Goal: Task Accomplishment & Management: Complete application form

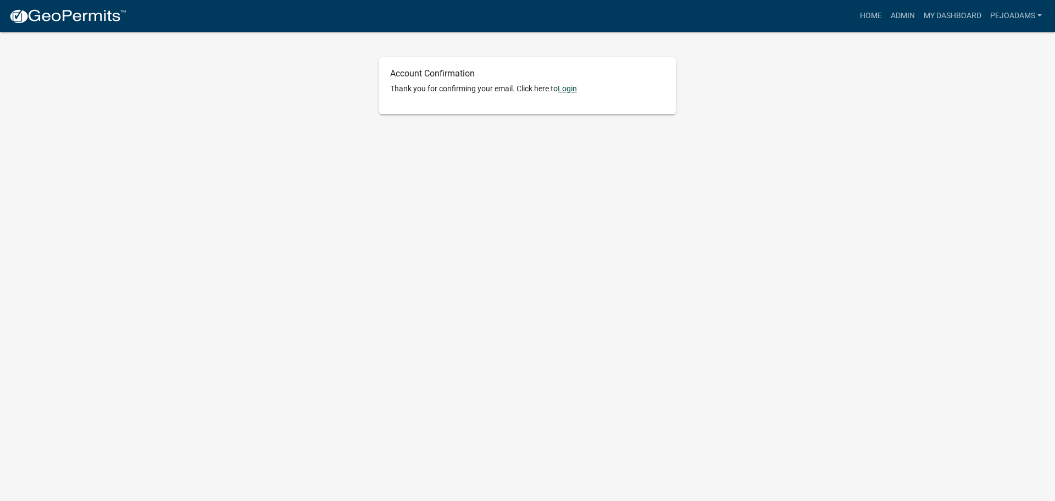
click at [570, 87] on link "Login" at bounding box center [567, 88] width 19 height 9
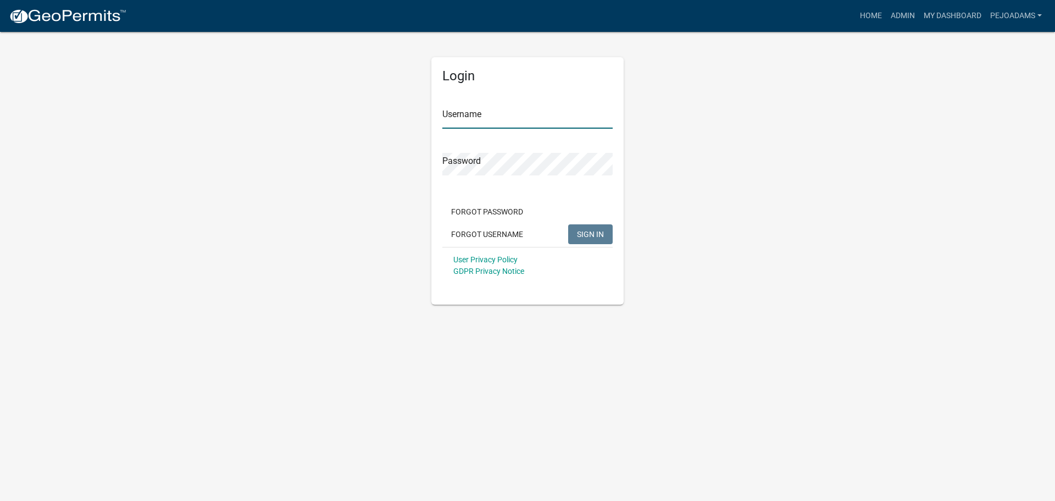
type input "pejoadams"
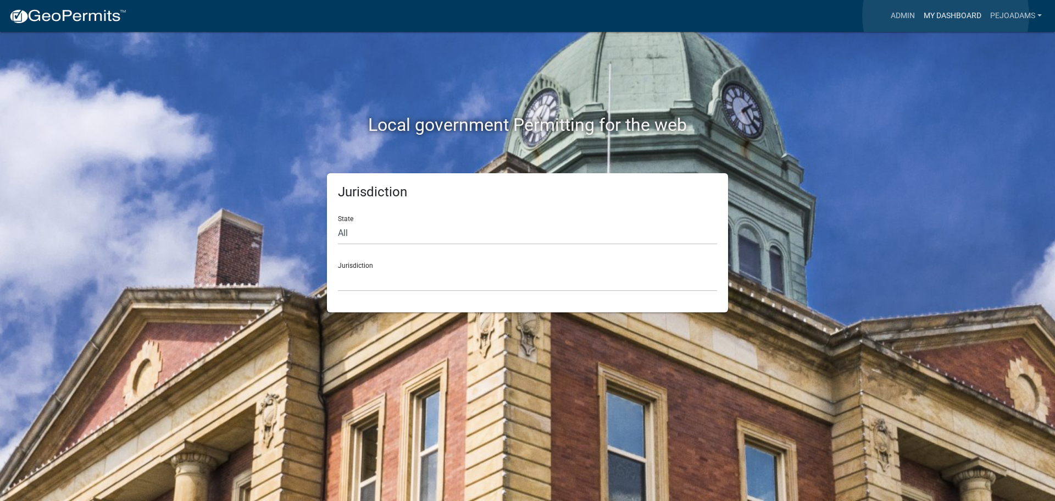
click at [946, 15] on link "My Dashboard" at bounding box center [952, 15] width 66 height 21
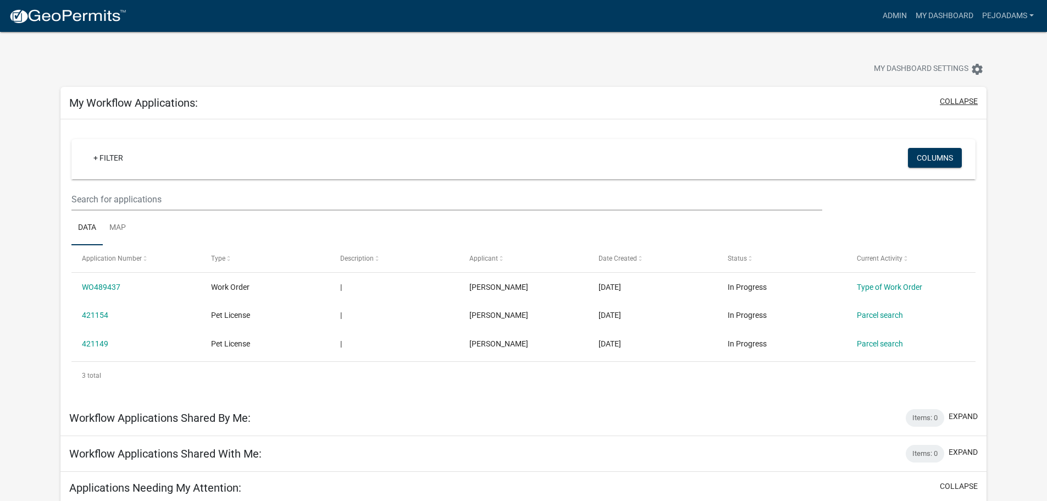
click at [958, 99] on button "collapse" at bounding box center [959, 102] width 38 height 12
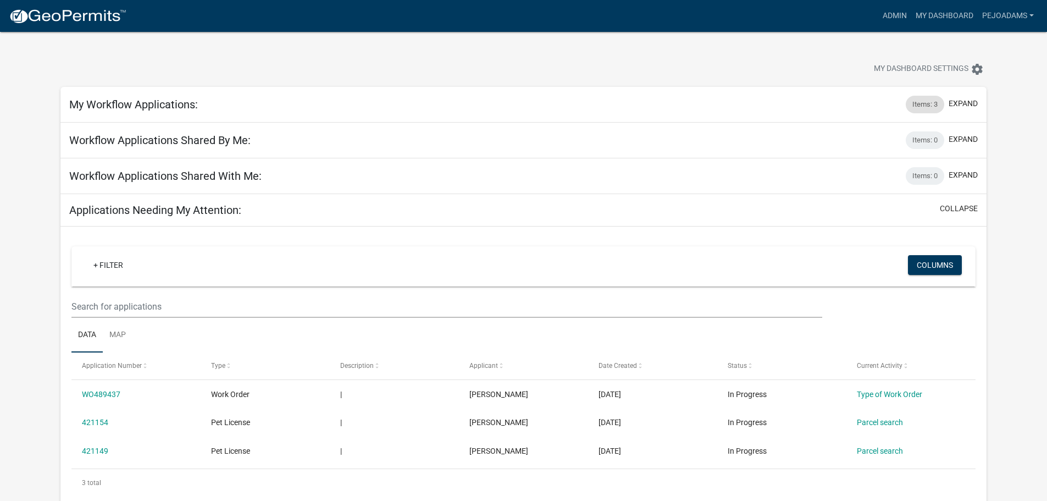
click at [926, 103] on div "Items: 3" at bounding box center [925, 105] width 38 height 18
click at [970, 101] on button "expand" at bounding box center [962, 104] width 29 height 12
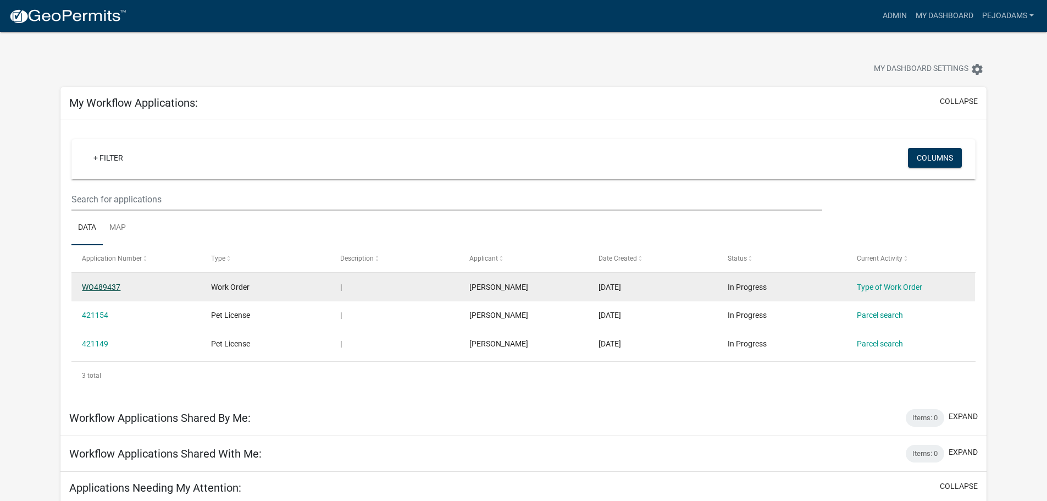
click at [96, 284] on link "WO489437" at bounding box center [101, 286] width 38 height 9
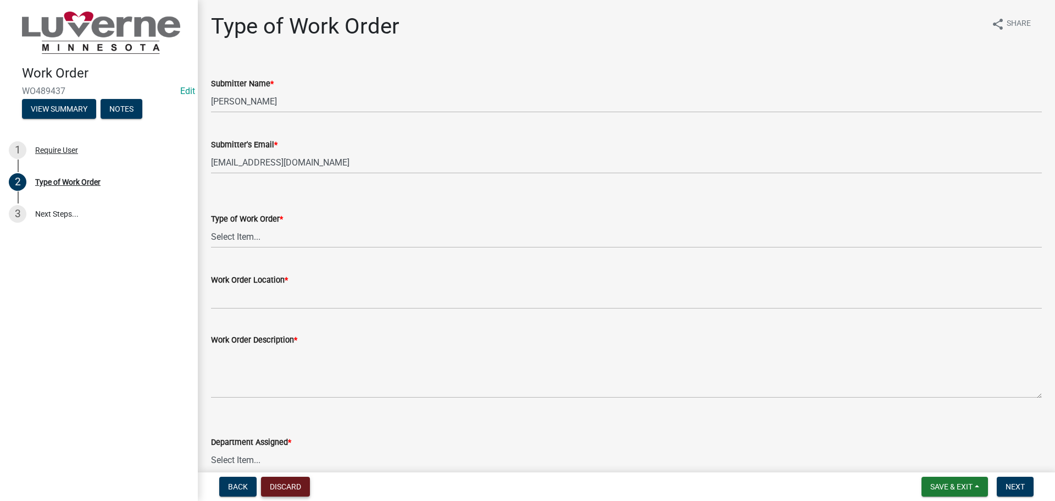
click at [290, 485] on button "Discard" at bounding box center [285, 486] width 49 height 20
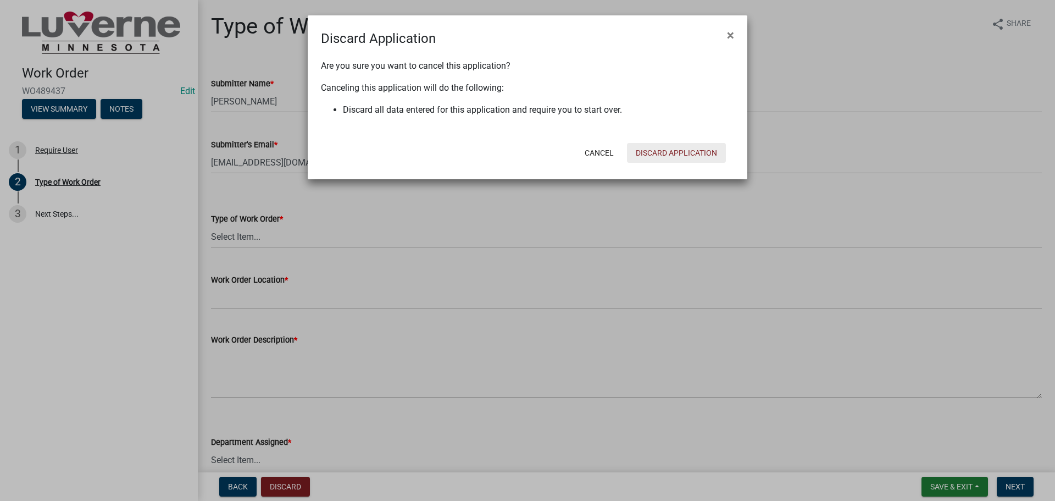
click at [681, 153] on button "Discard Application" at bounding box center [676, 153] width 99 height 20
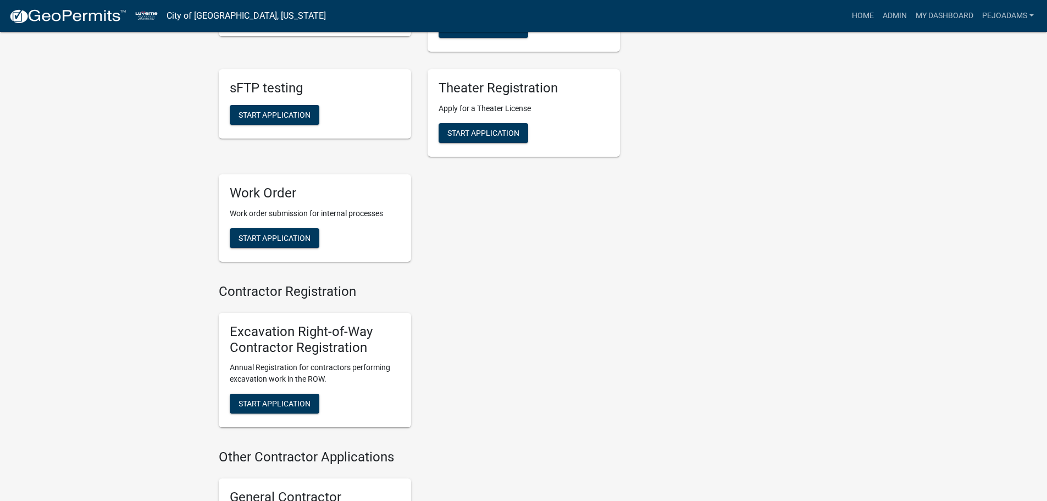
scroll to position [989, 0]
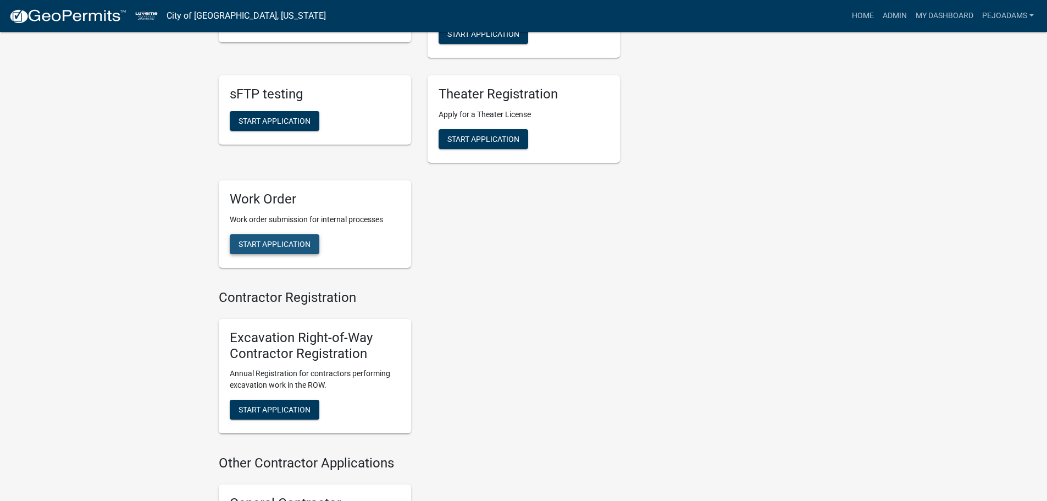
click at [271, 240] on span "Start Application" at bounding box center [274, 244] width 72 height 9
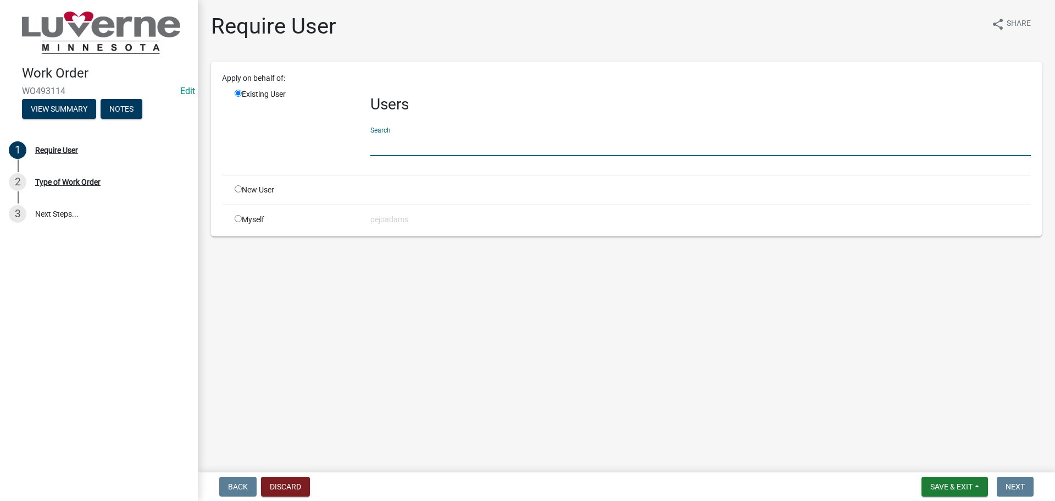
click at [429, 145] on input "text" at bounding box center [700, 145] width 660 height 23
click at [381, 134] on input "text" at bounding box center [700, 145] width 660 height 23
click at [238, 219] on input "radio" at bounding box center [238, 218] width 7 height 7
radio input "true"
radio input "false"
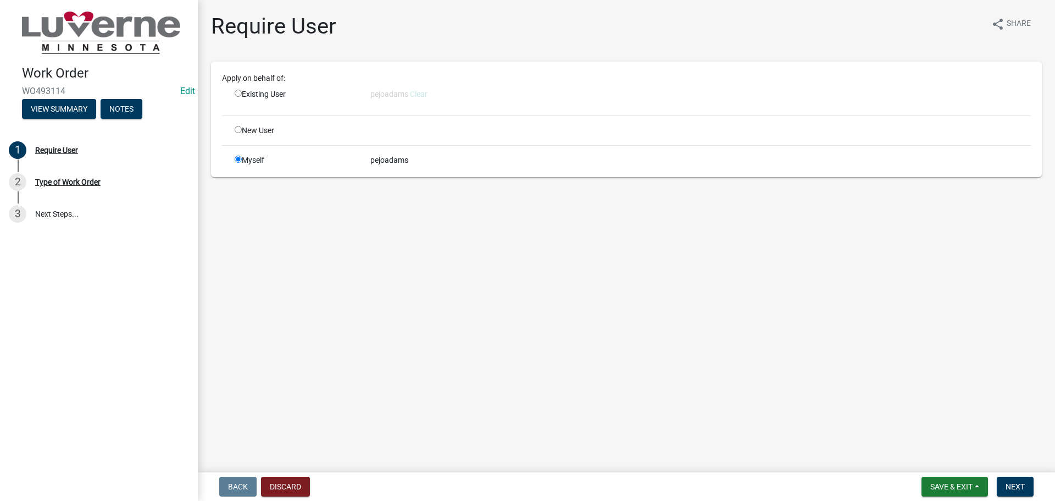
click at [242, 129] on div "New User" at bounding box center [294, 131] width 136 height 12
click at [239, 129] on input "radio" at bounding box center [238, 129] width 7 height 7
radio input "true"
radio input "false"
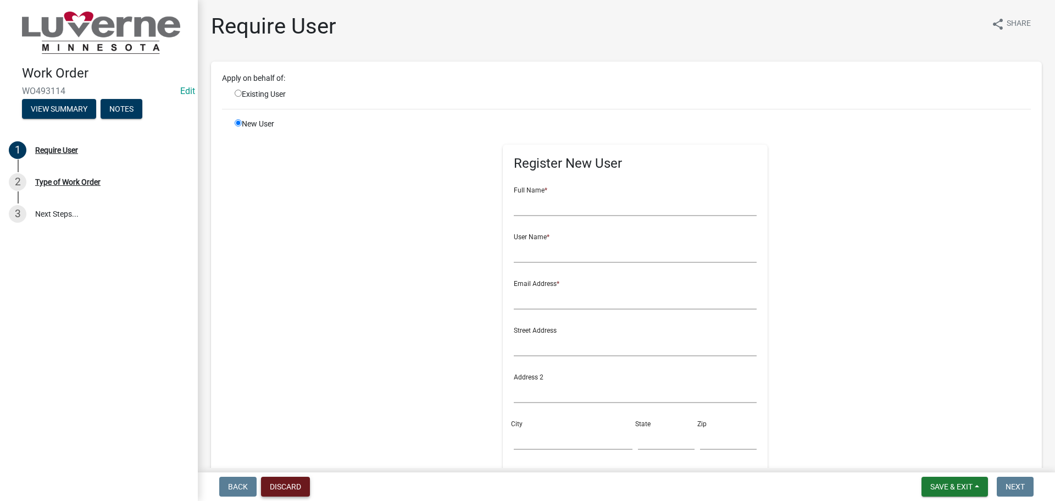
click at [282, 490] on button "Discard" at bounding box center [285, 486] width 49 height 20
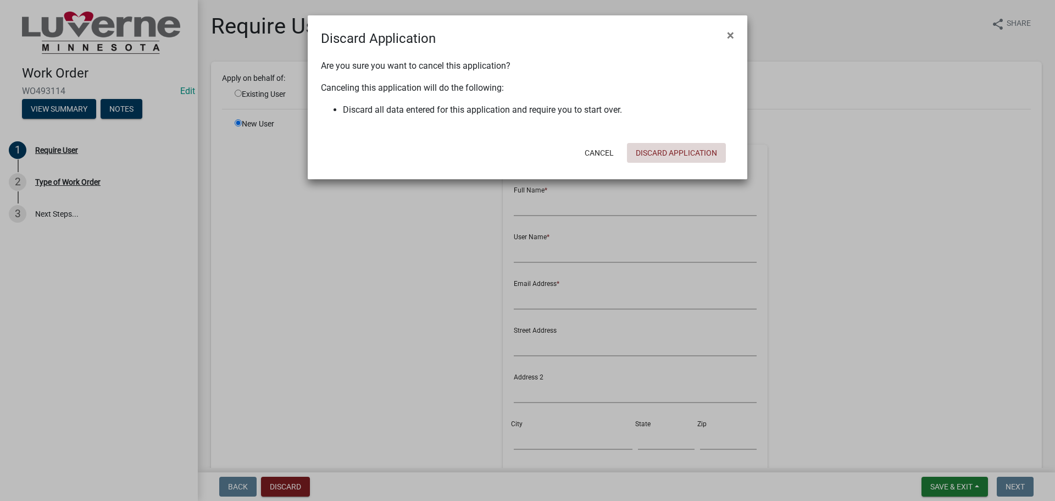
click at [669, 153] on button "Discard Application" at bounding box center [676, 153] width 99 height 20
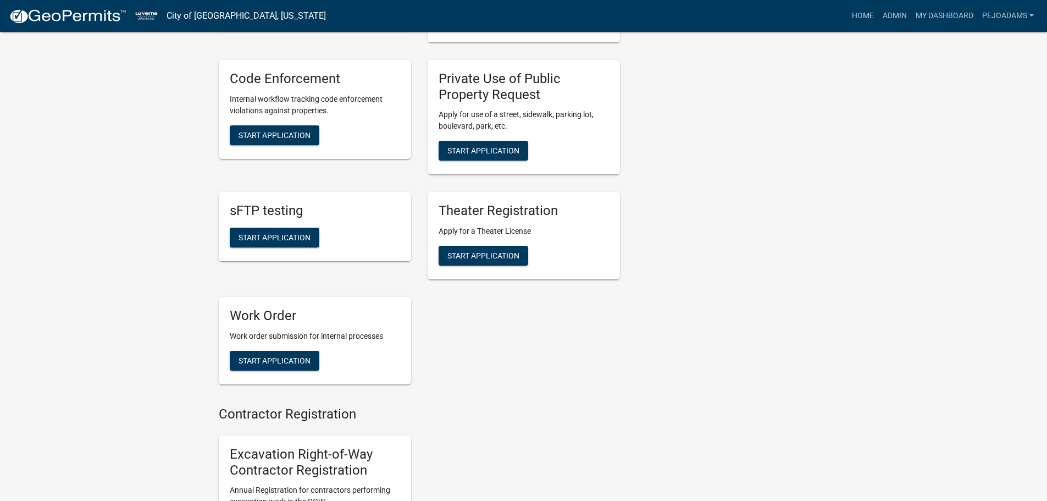
scroll to position [989, 0]
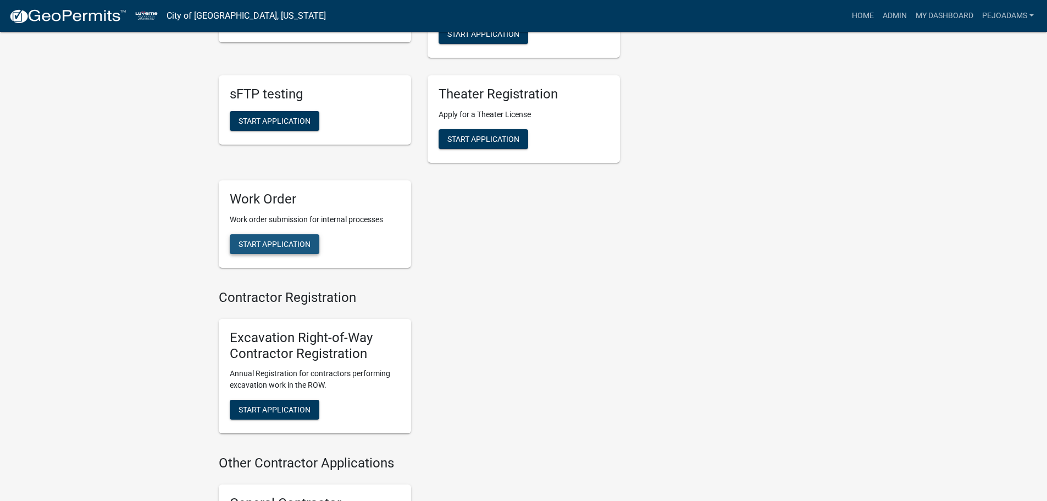
click at [276, 240] on span "Start Application" at bounding box center [274, 244] width 72 height 9
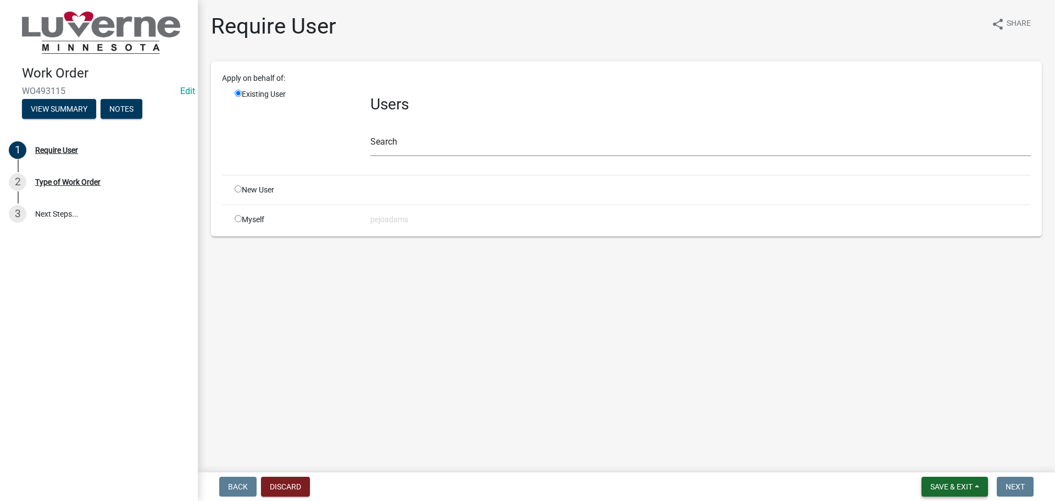
click at [953, 488] on span "Save & Exit" at bounding box center [951, 486] width 42 height 9
drag, startPoint x: 792, startPoint y: 379, endPoint x: 799, endPoint y: 366, distance: 15.3
click at [791, 379] on main "Require User share Share Apply on behalf of: Existing User Users Search New Use…" at bounding box center [626, 234] width 857 height 468
click at [241, 218] on input "radio" at bounding box center [238, 218] width 7 height 7
radio input "true"
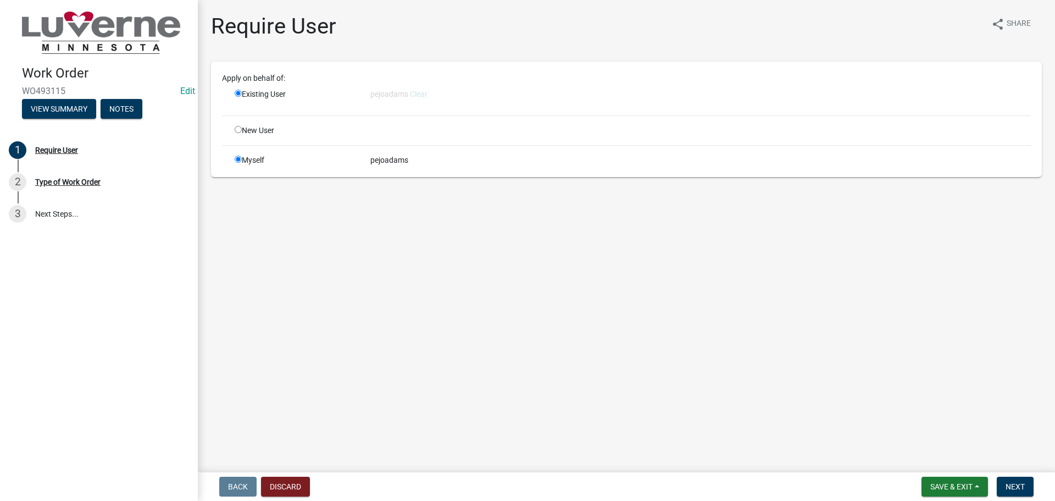
radio input "false"
click at [1021, 482] on span "Next" at bounding box center [1015, 486] width 19 height 9
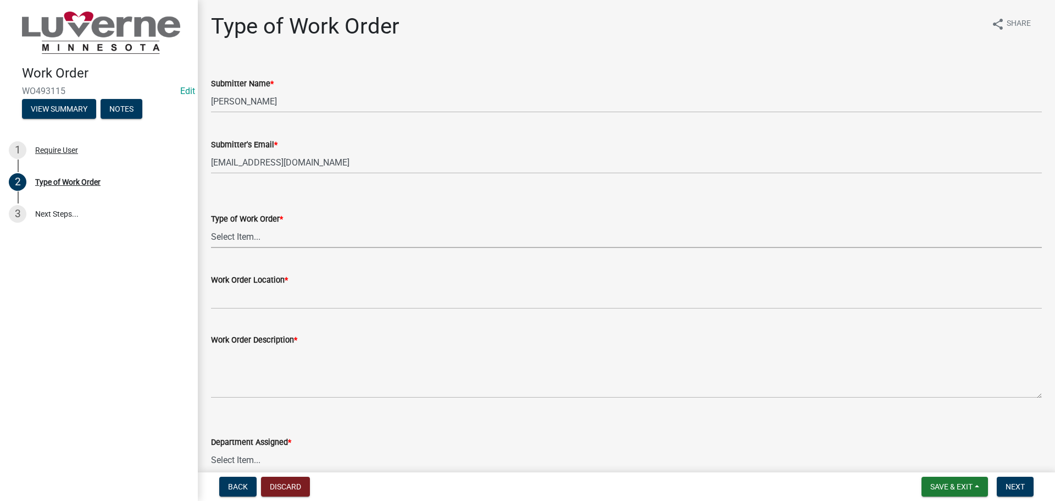
click at [328, 233] on select "Select Item... Turn Water On Turn Water Off Turn Electric On Turn Electric Off …" at bounding box center [626, 236] width 831 height 23
click at [211, 225] on select "Select Item... Turn Water On Turn Water Off Turn Electric On Turn Electric Off …" at bounding box center [626, 236] width 831 height 23
select select "a37356fd-7fe2-41e0-a89d-714e6422c72b"
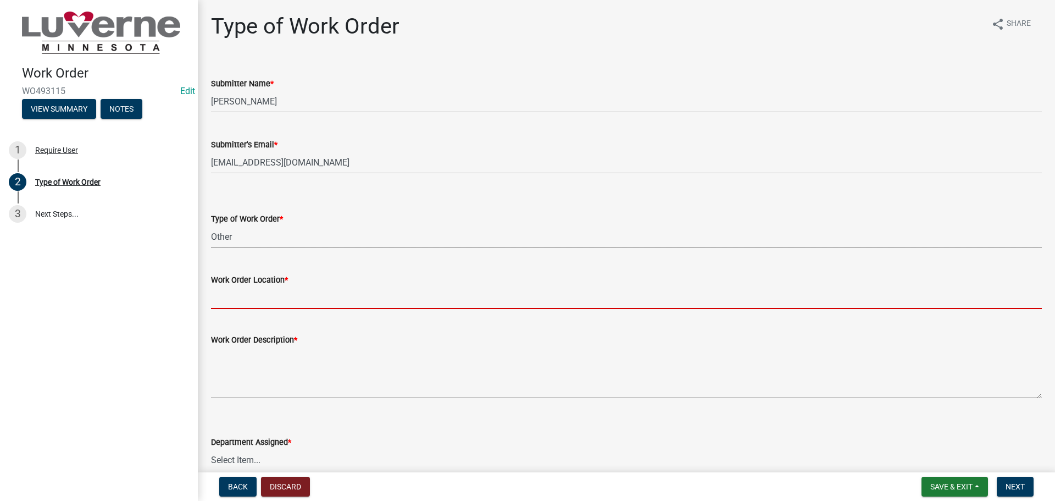
click at [335, 292] on input "Work Order Location *" at bounding box center [626, 297] width 831 height 23
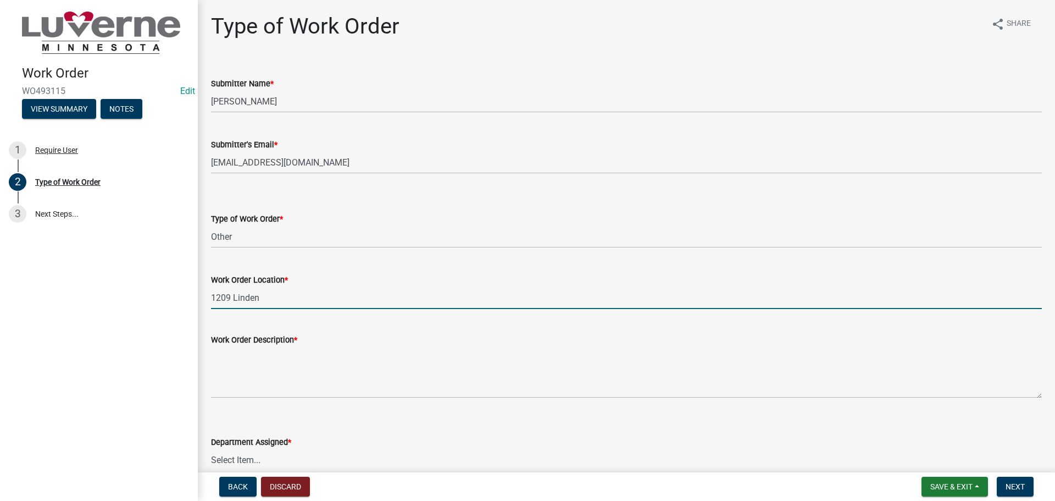
type input "1209 Linden"
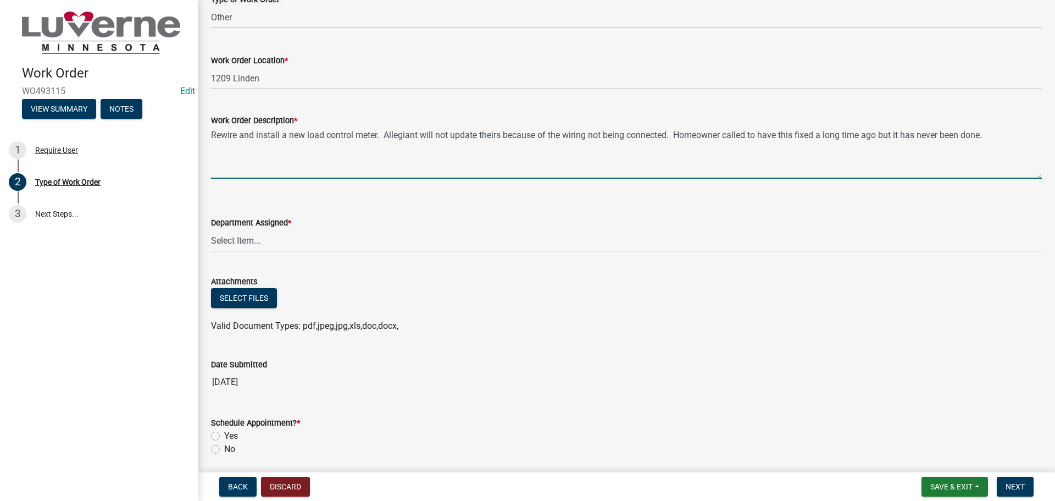
scroll to position [220, 0]
type textarea "Rewire and install a new load control meter. Allegiant will not update theirs b…"
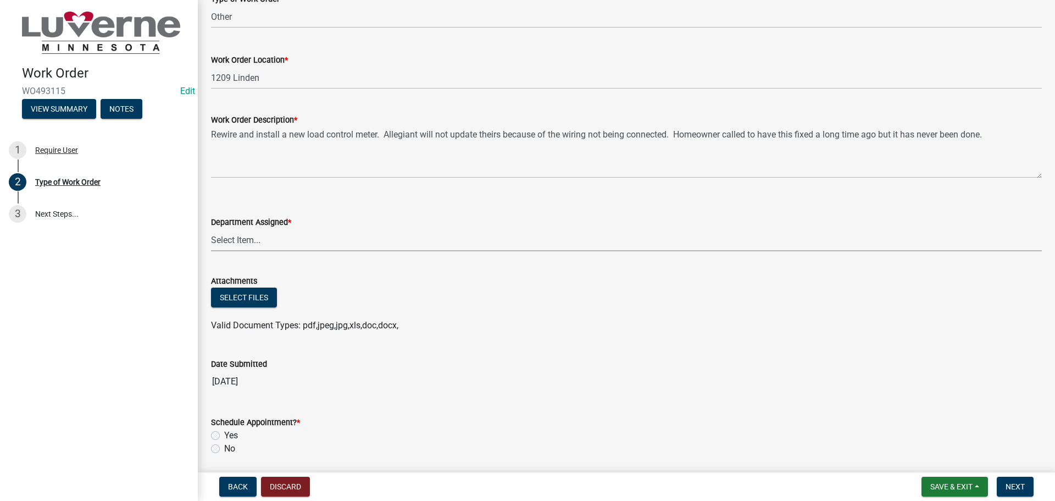
click at [267, 238] on select "Select Item... Building Maintenance Electric Department Water/Wastewater Depart…" at bounding box center [626, 240] width 831 height 23
click at [211, 229] on select "Select Item... Building Maintenance Electric Department Water/Wastewater Depart…" at bounding box center [626, 240] width 831 height 23
select select "1c8b25b4-c1de-4134-baf2-bb76918873a0"
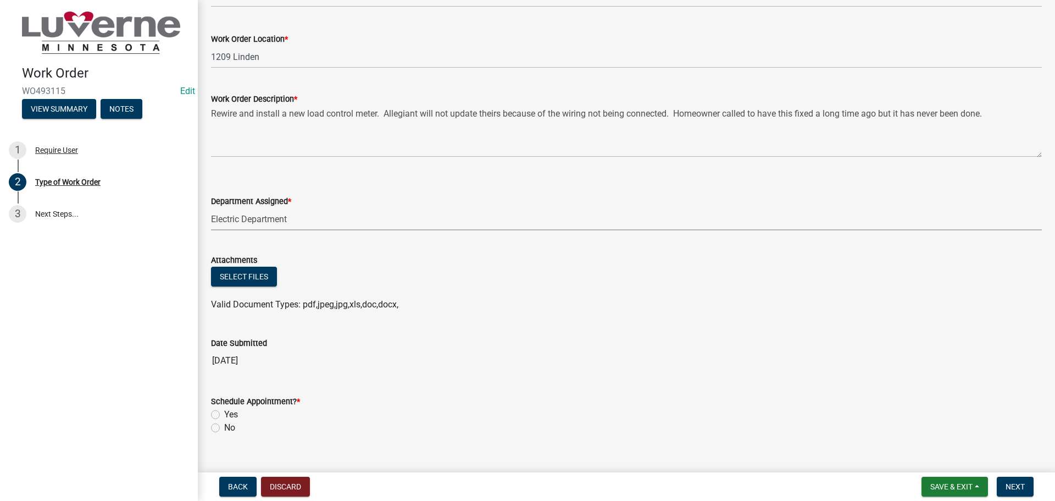
scroll to position [260, 0]
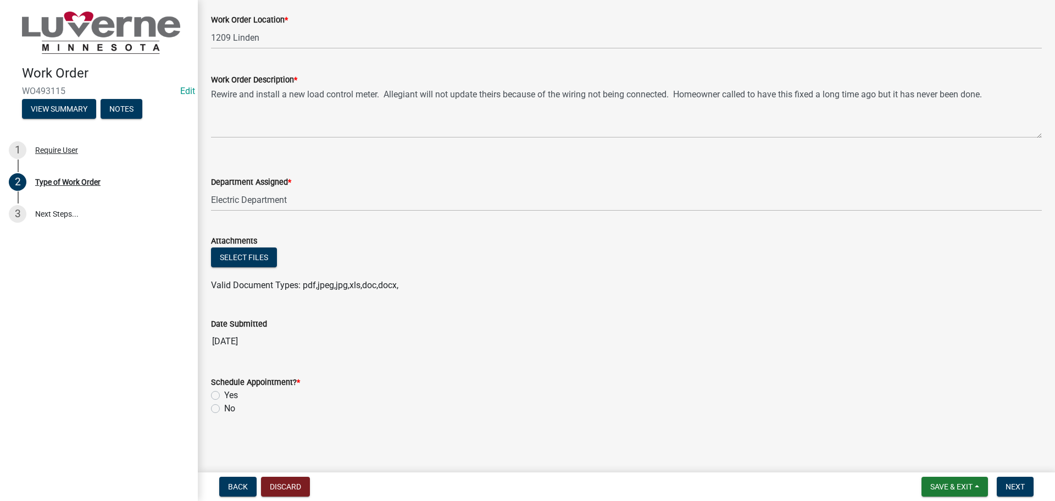
click at [224, 395] on label "Yes" at bounding box center [231, 394] width 14 height 13
click at [224, 395] on input "Yes" at bounding box center [227, 391] width 7 height 7
radio input "true"
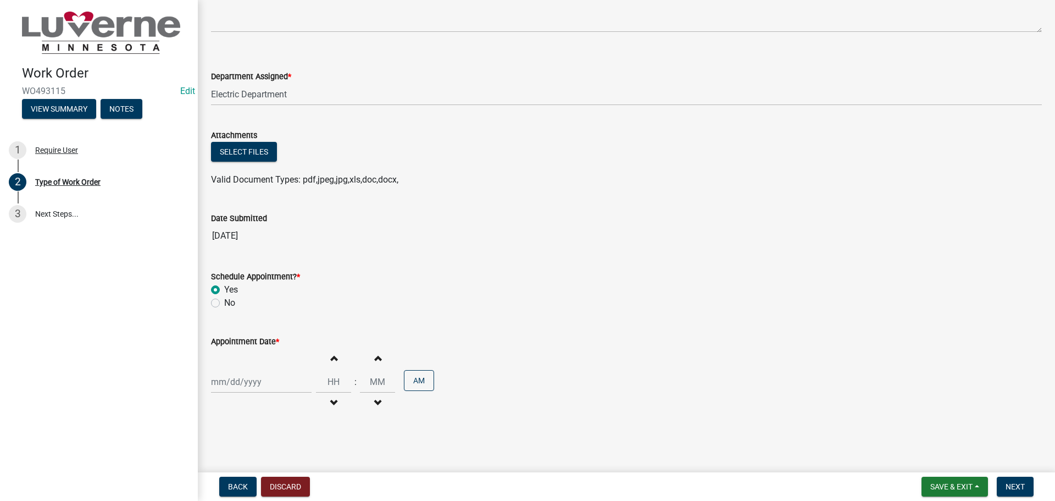
scroll to position [366, 0]
click at [224, 306] on label "No" at bounding box center [229, 302] width 11 height 13
click at [224, 303] on input "No" at bounding box center [227, 299] width 7 height 7
radio input "true"
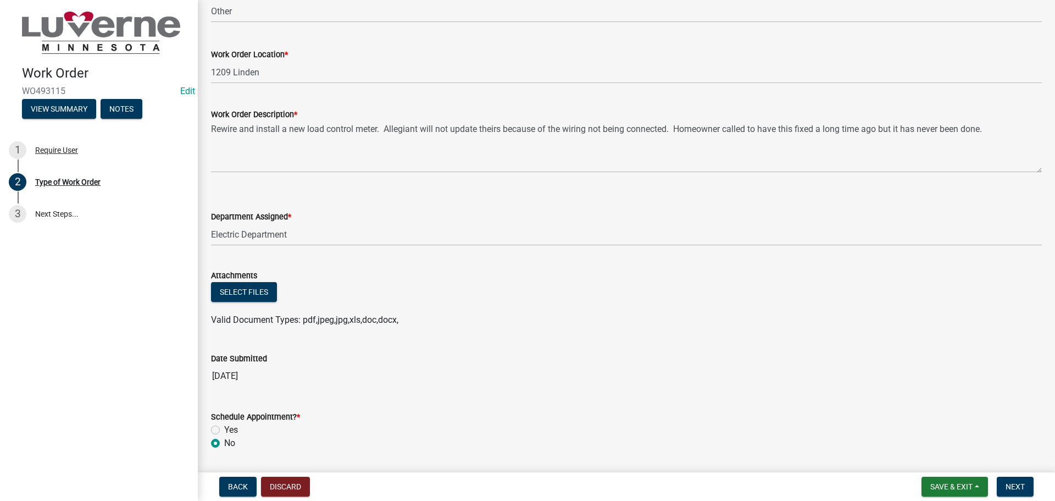
scroll to position [150, 0]
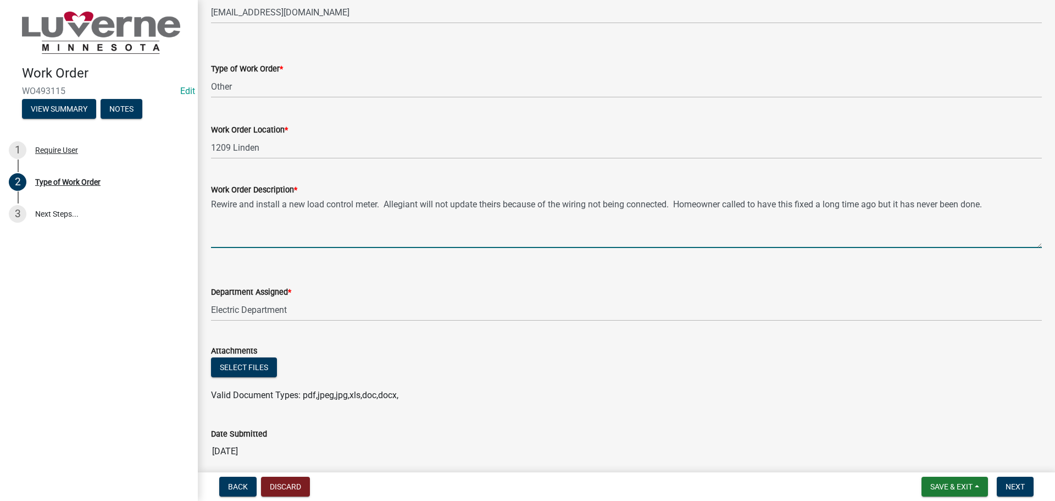
click at [1024, 198] on textarea "Rewire and install a new load control meter. Allegiant will not update theirs b…" at bounding box center [626, 222] width 831 height 52
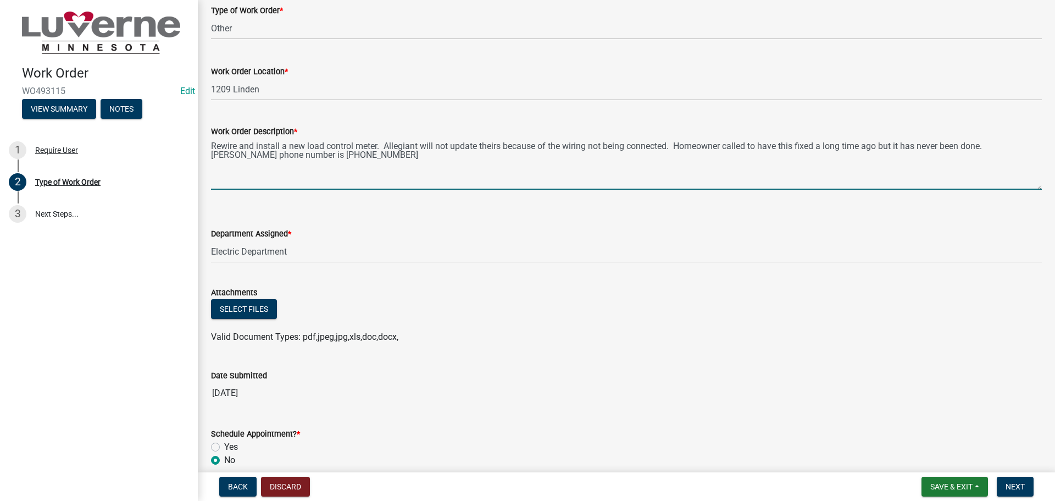
scroll to position [260, 0]
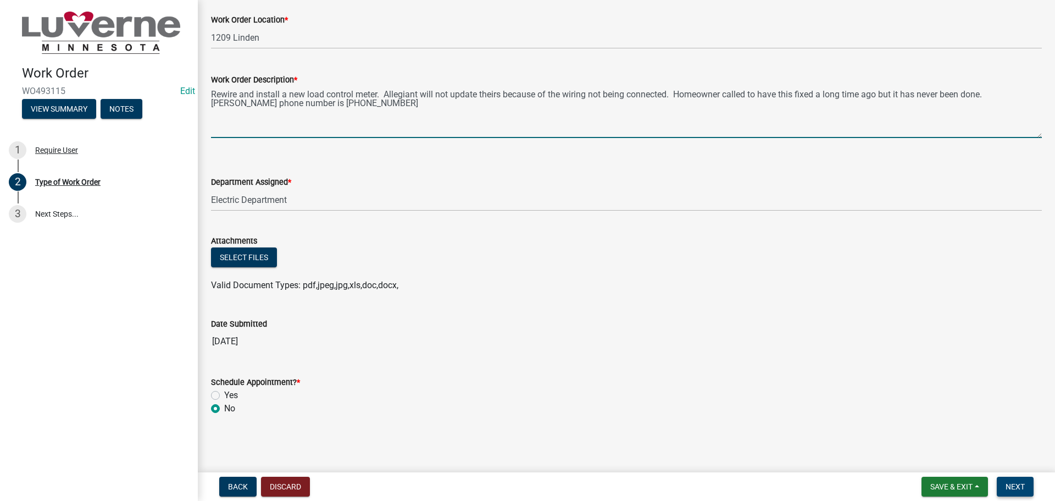
type textarea "Rewire and install a new load control meter. Allegiant will not update theirs b…"
click at [1017, 482] on button "Next" at bounding box center [1015, 486] width 37 height 20
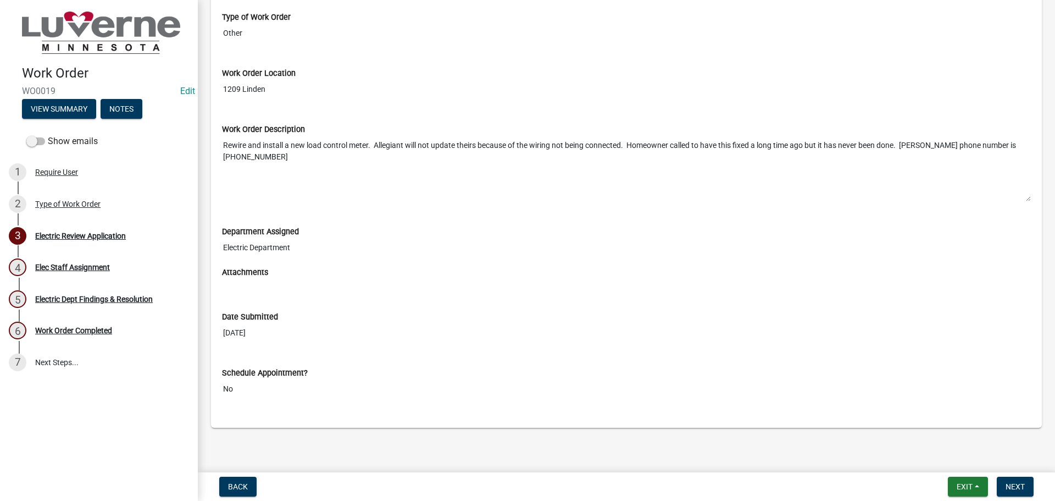
scroll to position [232, 0]
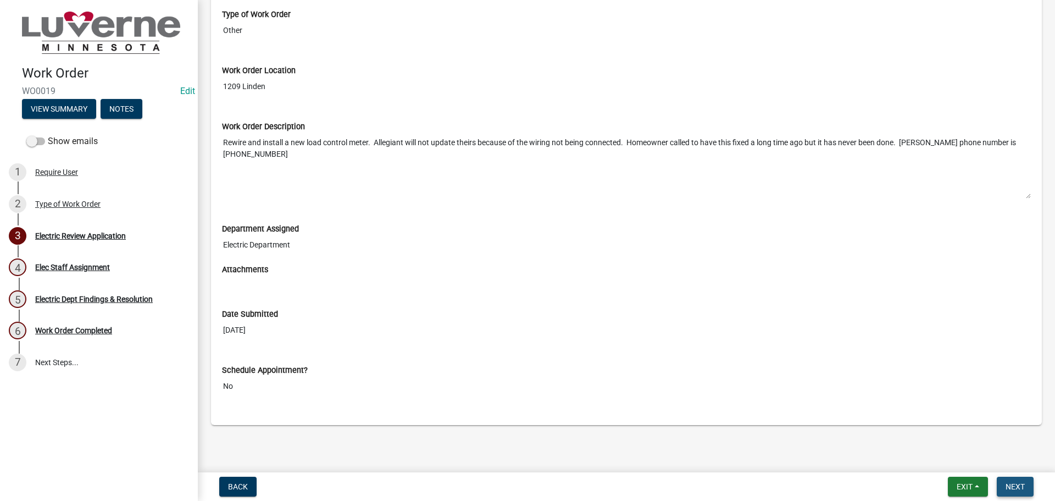
click at [1021, 485] on span "Next" at bounding box center [1015, 486] width 19 height 9
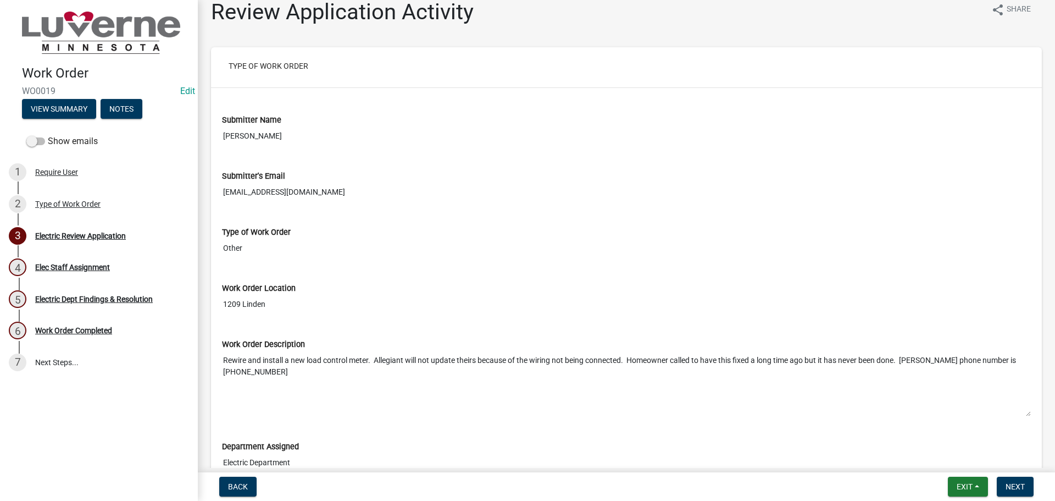
scroll to position [0, 0]
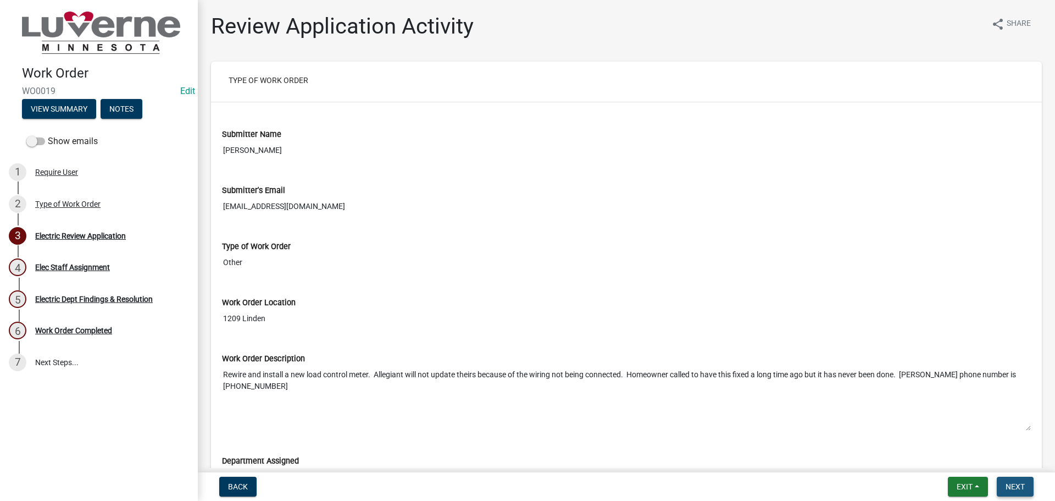
click at [1021, 485] on span "Next" at bounding box center [1015, 486] width 19 height 9
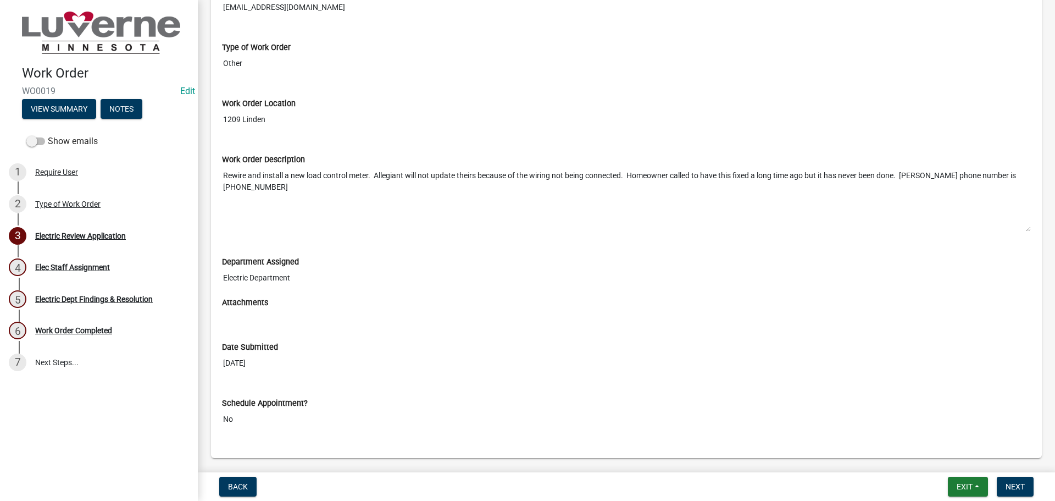
scroll to position [232, 0]
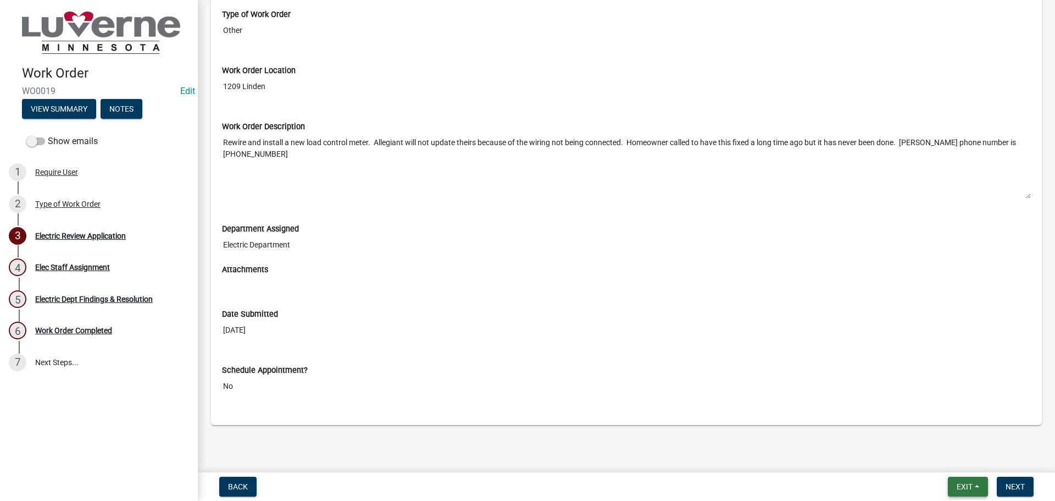
click at [964, 483] on span "Exit" at bounding box center [965, 486] width 16 height 9
click at [952, 434] on button "Save" at bounding box center [944, 431] width 88 height 26
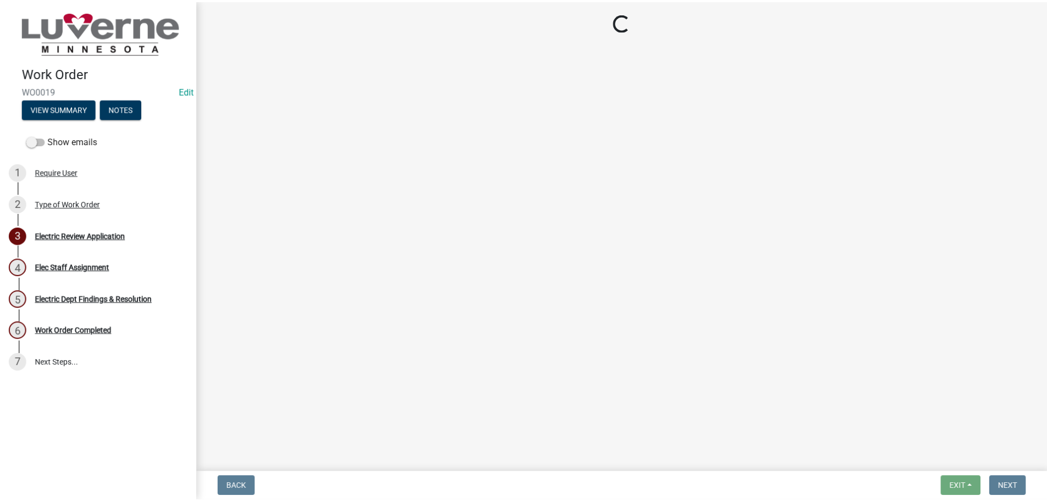
scroll to position [0, 0]
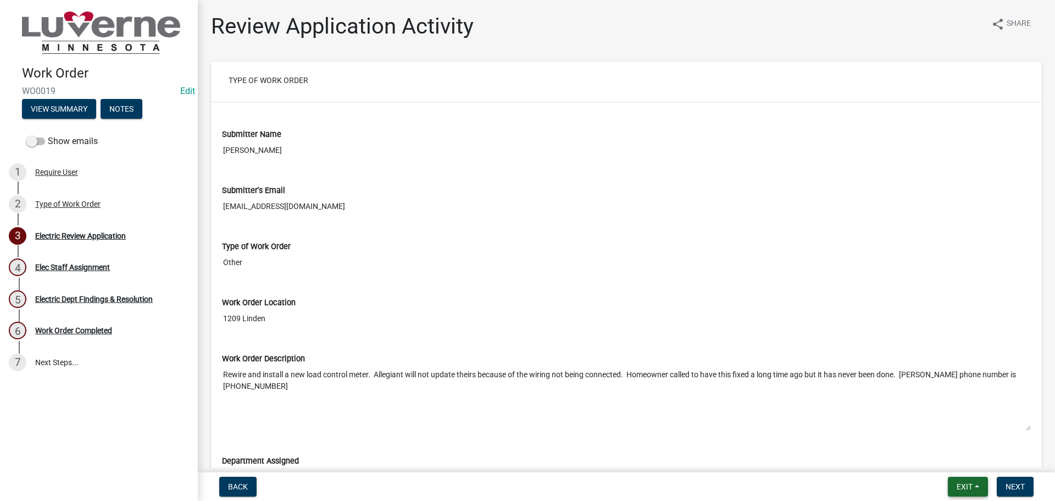
click at [973, 487] on button "Exit" at bounding box center [968, 486] width 40 height 20
click at [973, 461] on button "Save & Exit" at bounding box center [944, 458] width 88 height 26
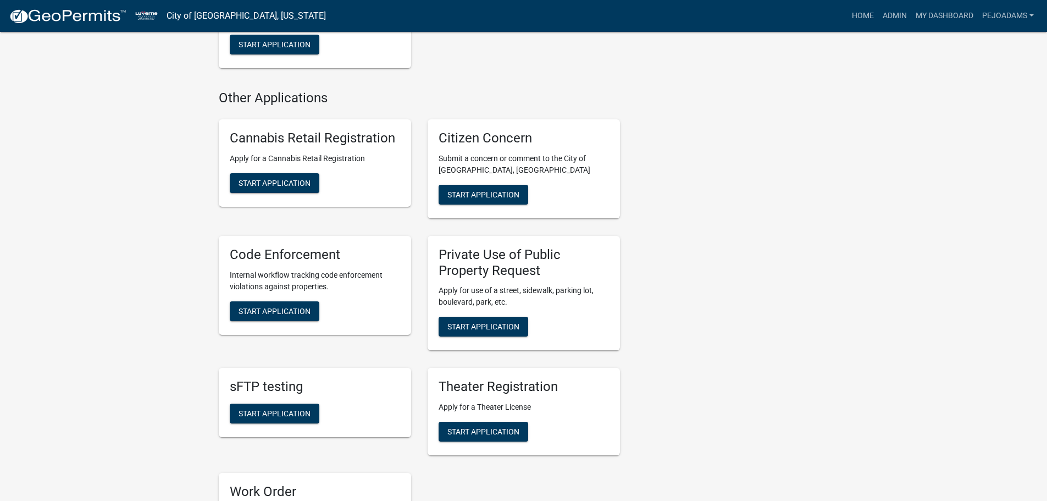
scroll to position [934, 0]
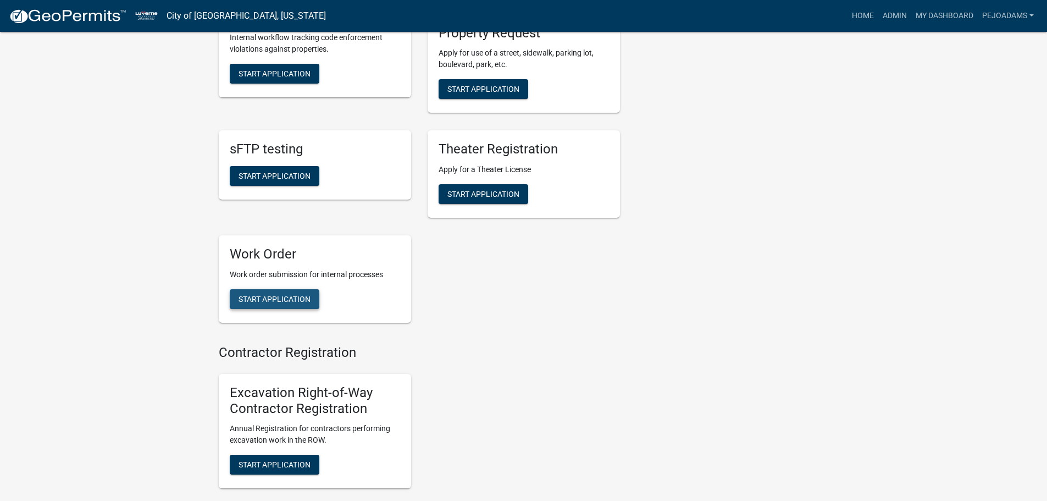
click at [279, 295] on span "Start Application" at bounding box center [274, 299] width 72 height 9
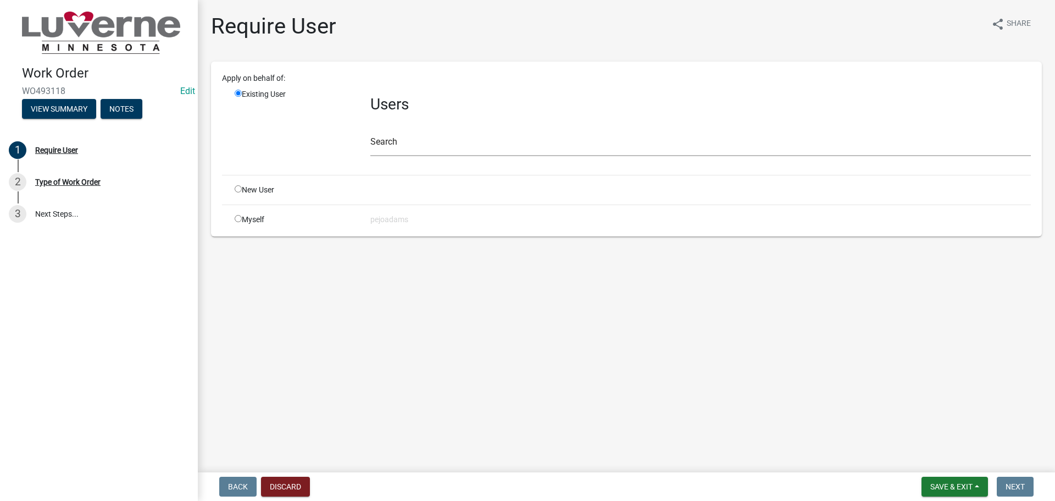
click at [238, 220] on input "radio" at bounding box center [238, 218] width 7 height 7
radio input "true"
radio input "false"
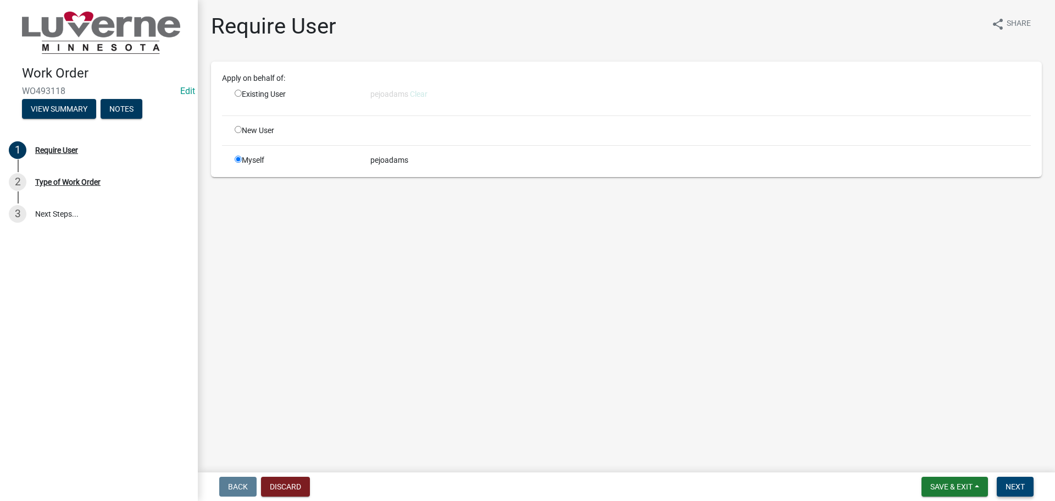
click at [1018, 485] on span "Next" at bounding box center [1015, 486] width 19 height 9
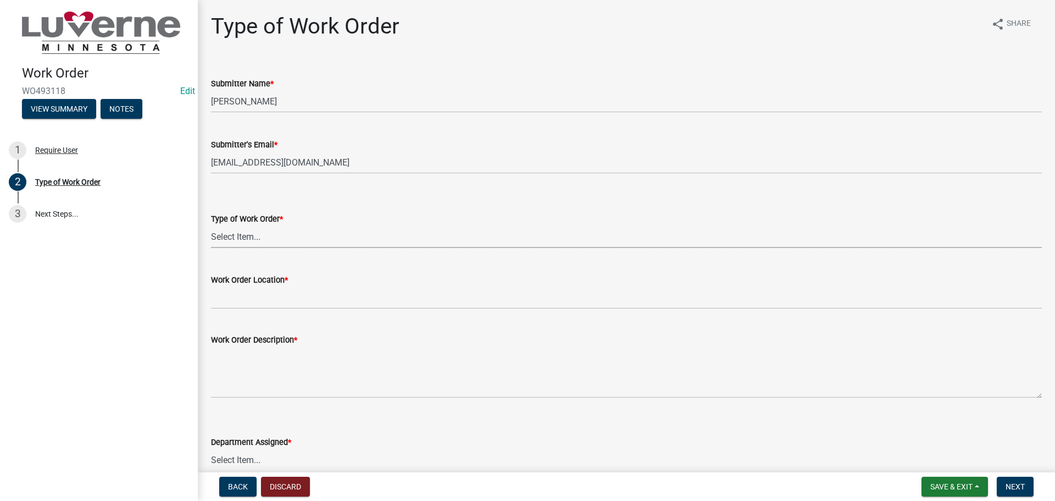
click at [238, 234] on select "Select Item... Turn Water On Turn Water Off Turn Electric On Turn Electric Off …" at bounding box center [626, 236] width 831 height 23
click at [211, 225] on select "Select Item... Turn Water On Turn Water Off Turn Electric On Turn Electric Off …" at bounding box center [626, 236] width 831 height 23
select select "a37356fd-7fe2-41e0-a89d-714e6422c72b"
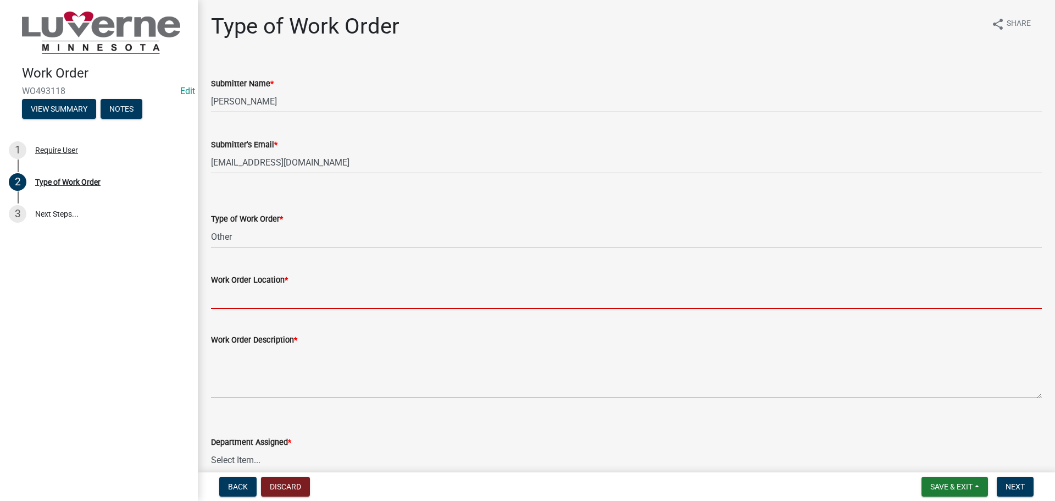
click at [266, 295] on input "Work Order Location *" at bounding box center [626, 297] width 831 height 23
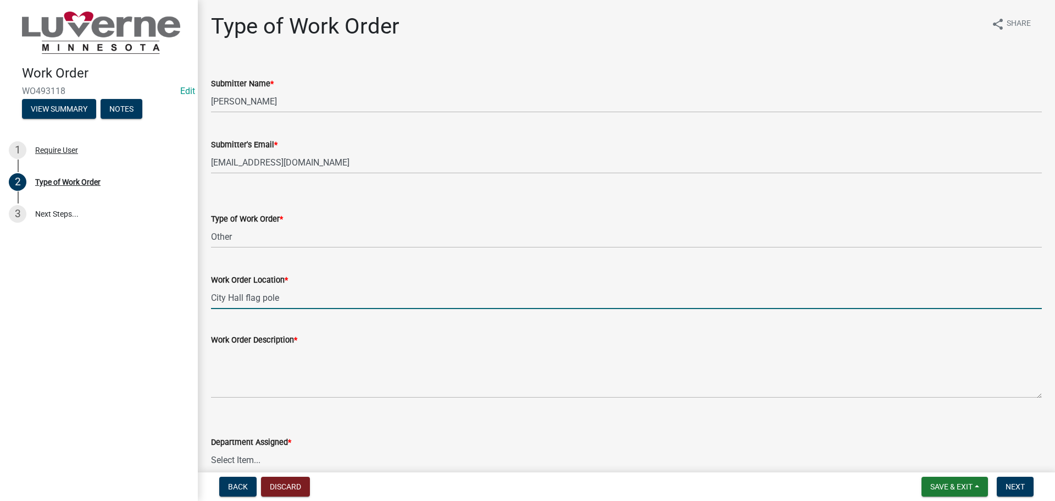
type input "City Hall flag pole"
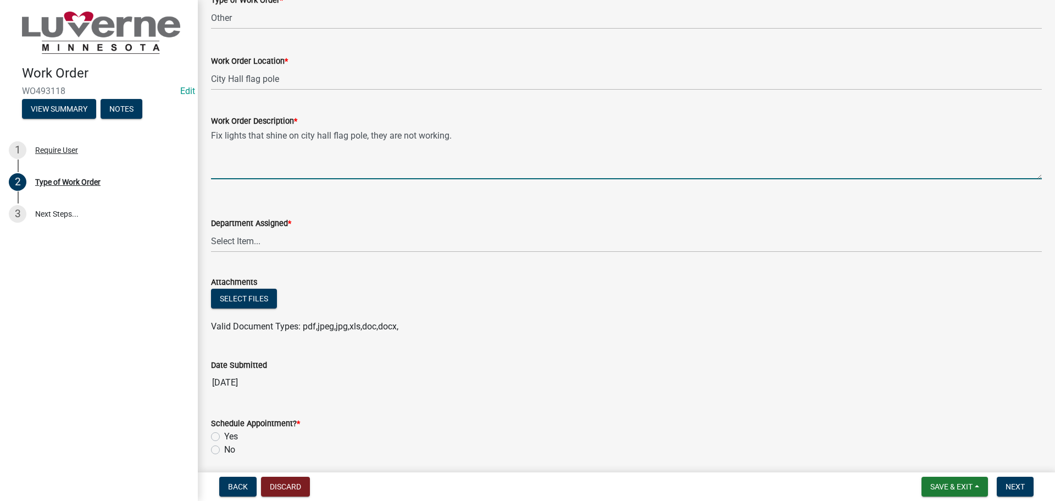
scroll to position [220, 0]
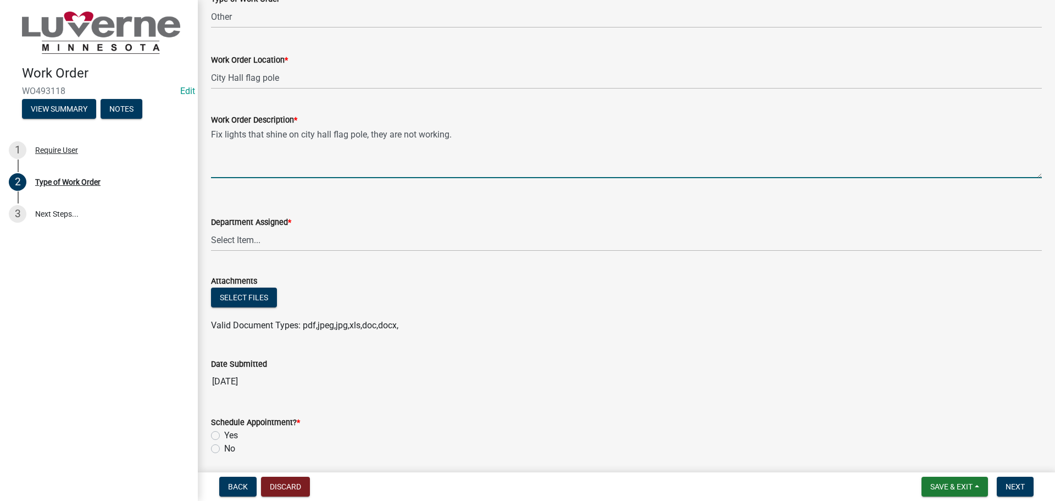
type textarea "Fix lights that shine on city hall flag pole, they are not working."
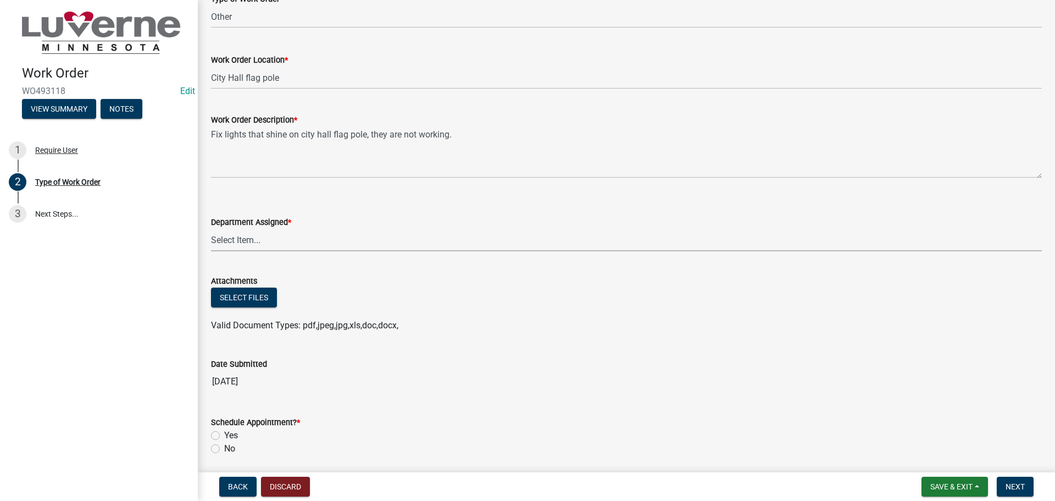
click at [281, 239] on select "Select Item... Building Maintenance Electric Department Water/Wastewater Depart…" at bounding box center [626, 240] width 831 height 23
click at [211, 229] on select "Select Item... Building Maintenance Electric Department Water/Wastewater Depart…" at bounding box center [626, 240] width 831 height 23
select select "1c8b25b4-c1de-4134-baf2-bb76918873a0"
click at [1018, 482] on span "Next" at bounding box center [1015, 486] width 19 height 9
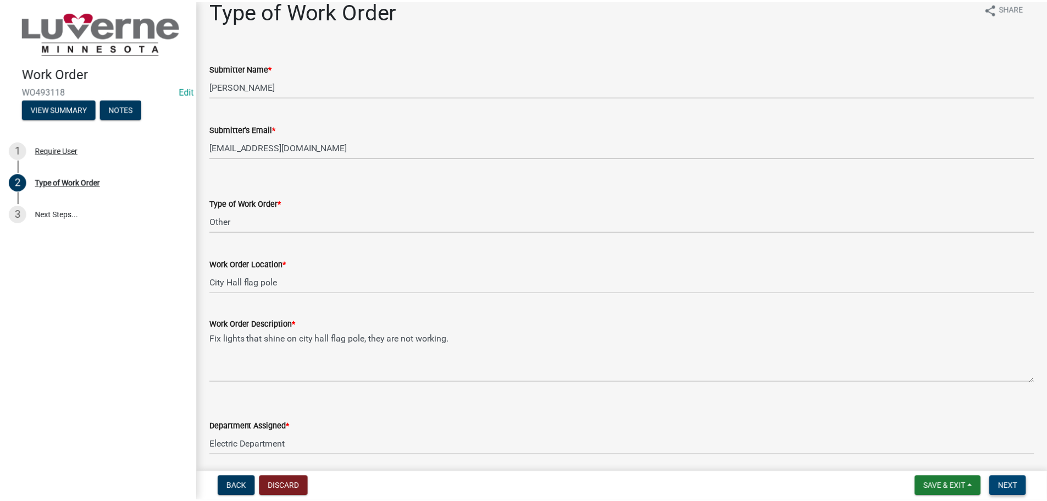
scroll to position [0, 0]
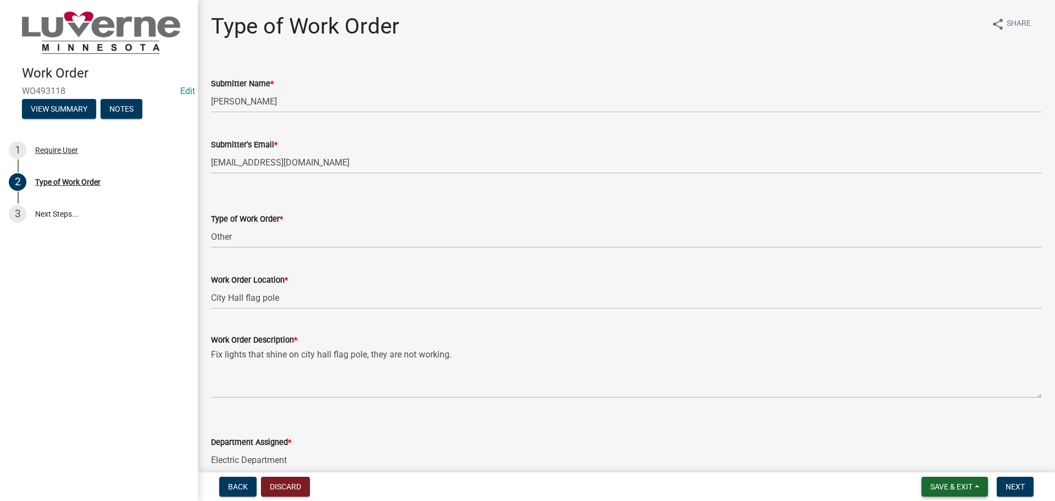
click at [972, 485] on span "Save & Exit" at bounding box center [951, 486] width 42 height 9
click at [957, 453] on button "Save & Exit" at bounding box center [944, 458] width 88 height 26
